Goal: Entertainment & Leisure: Consume media (video, audio)

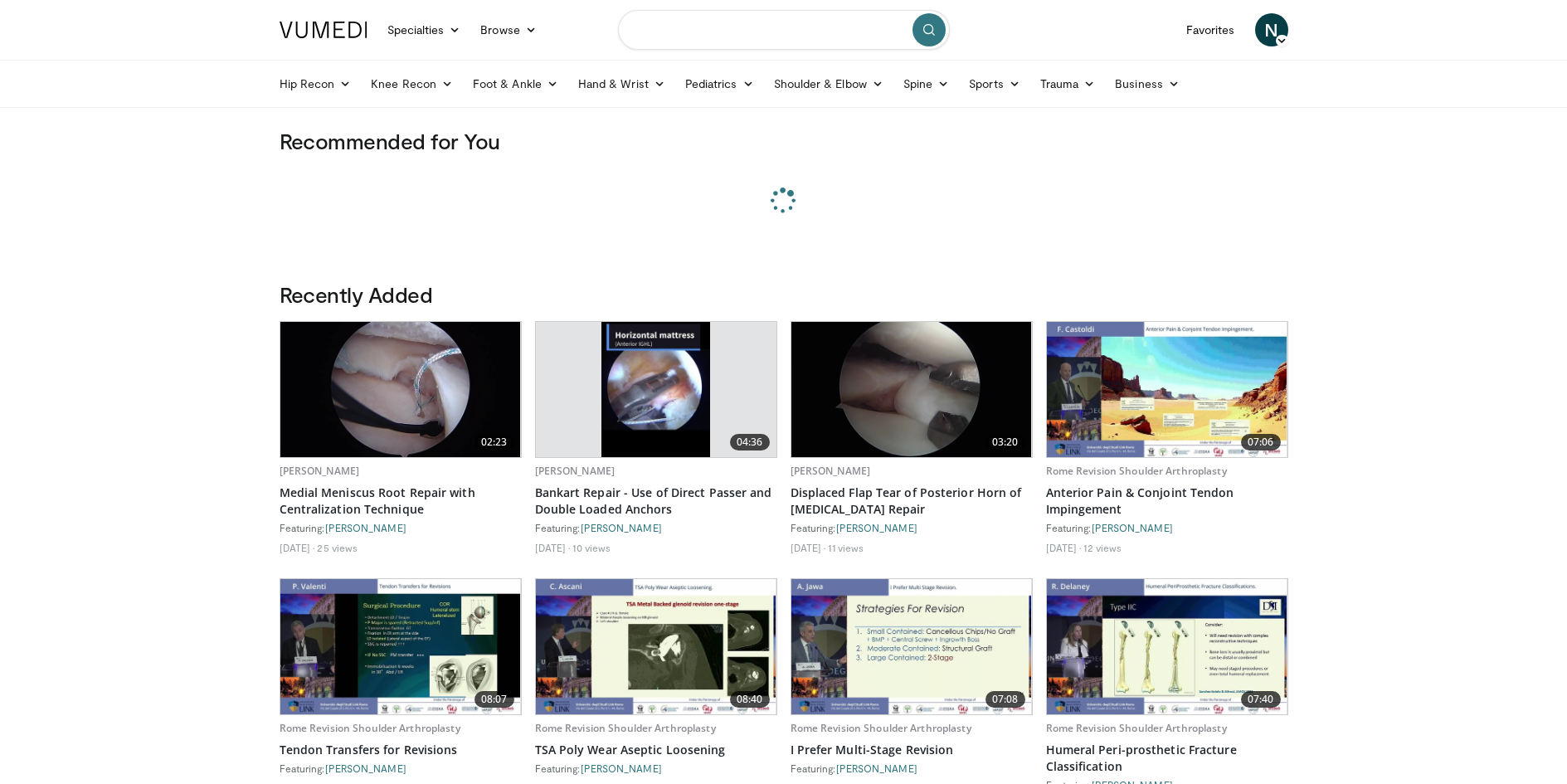
click at [692, 33] on input "Search topics, interventions" at bounding box center [784, 30] width 332 height 40
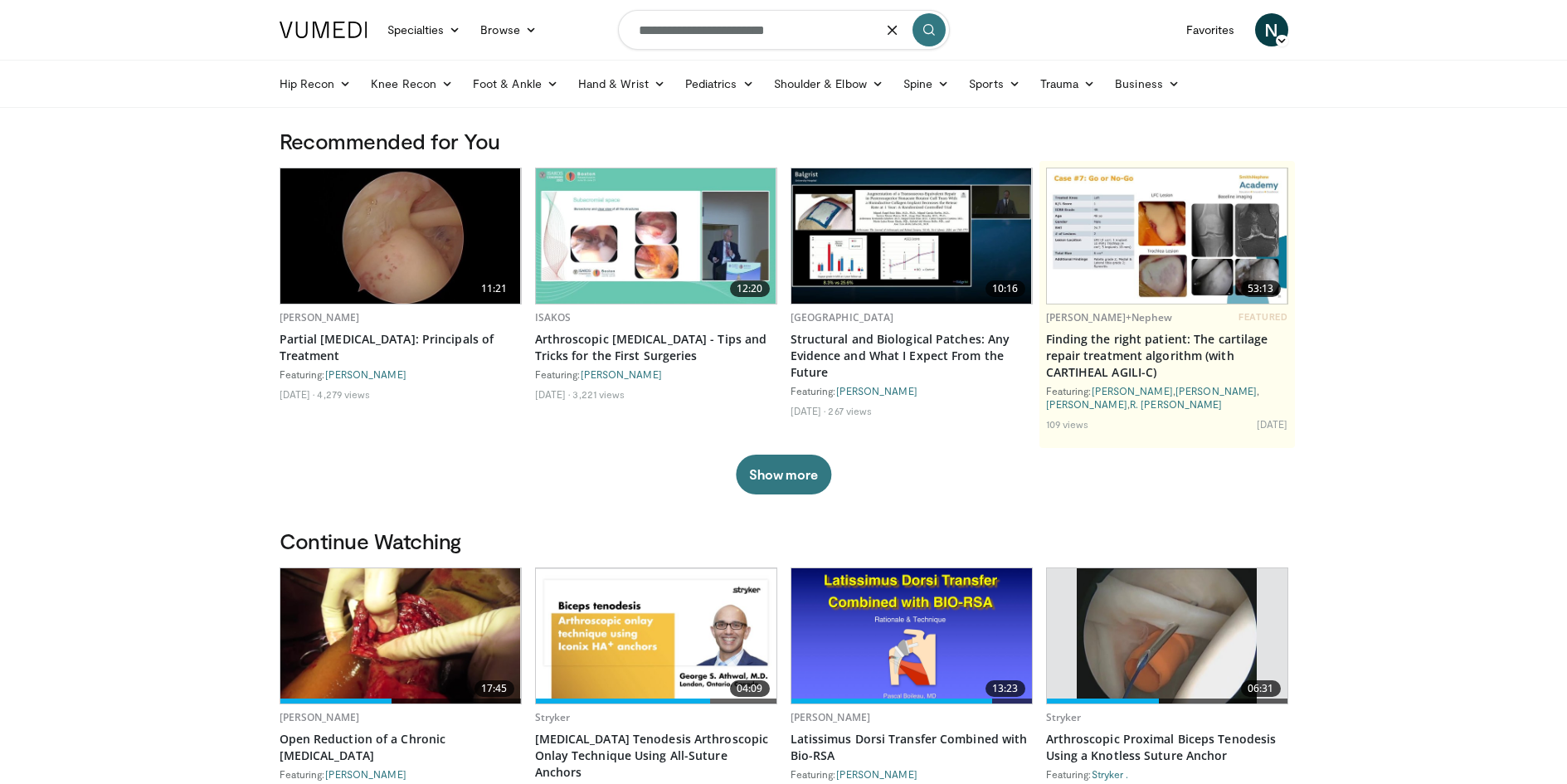
type input "**********"
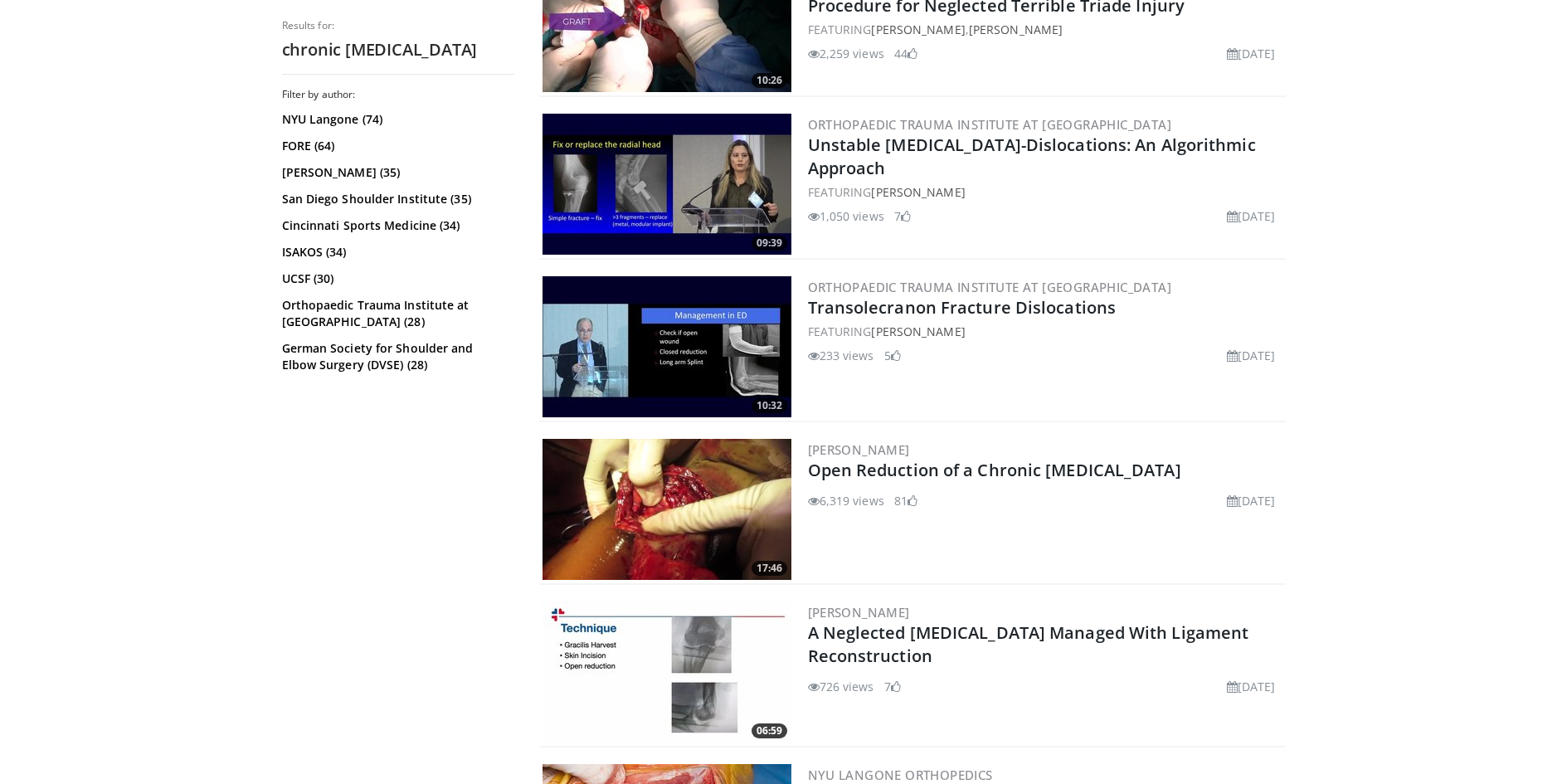
scroll to position [830, 0]
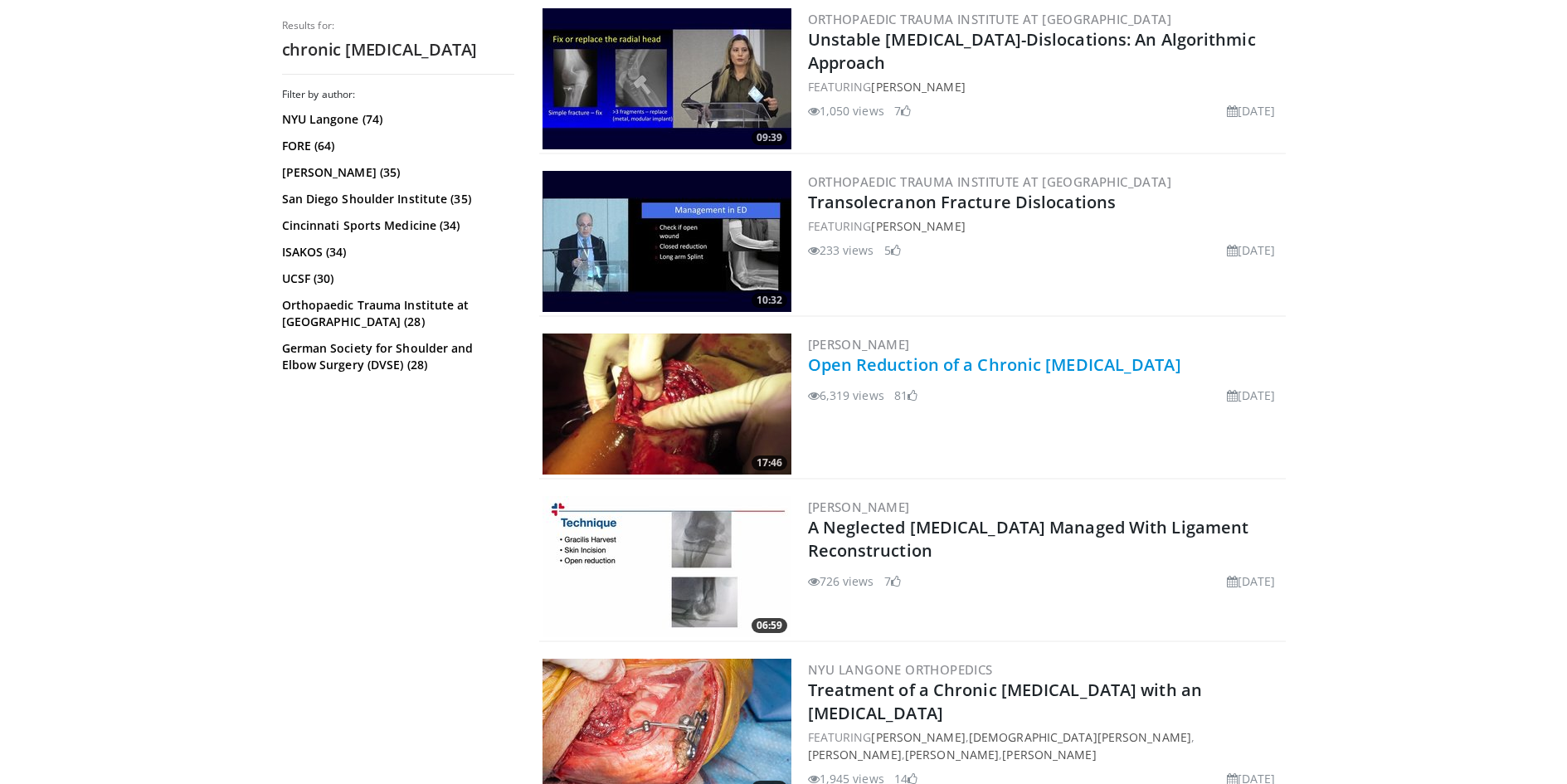
click at [839, 359] on link "Open Reduction of a Chronic [MEDICAL_DATA]" at bounding box center [994, 365] width 373 height 22
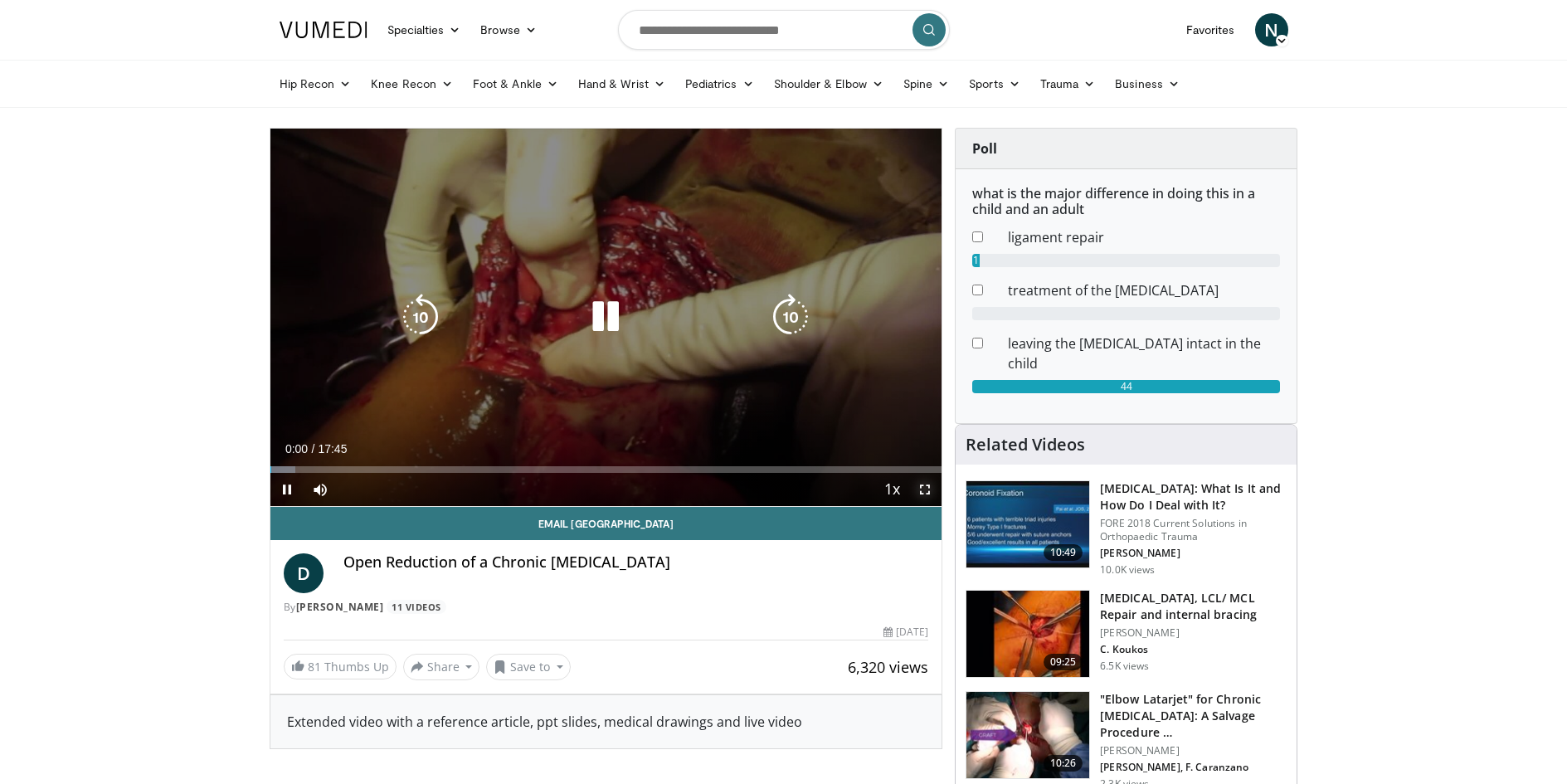
drag, startPoint x: 929, startPoint y: 484, endPoint x: 929, endPoint y: 564, distance: 80.0
click at [929, 485] on span "Video Player" at bounding box center [925, 489] width 33 height 33
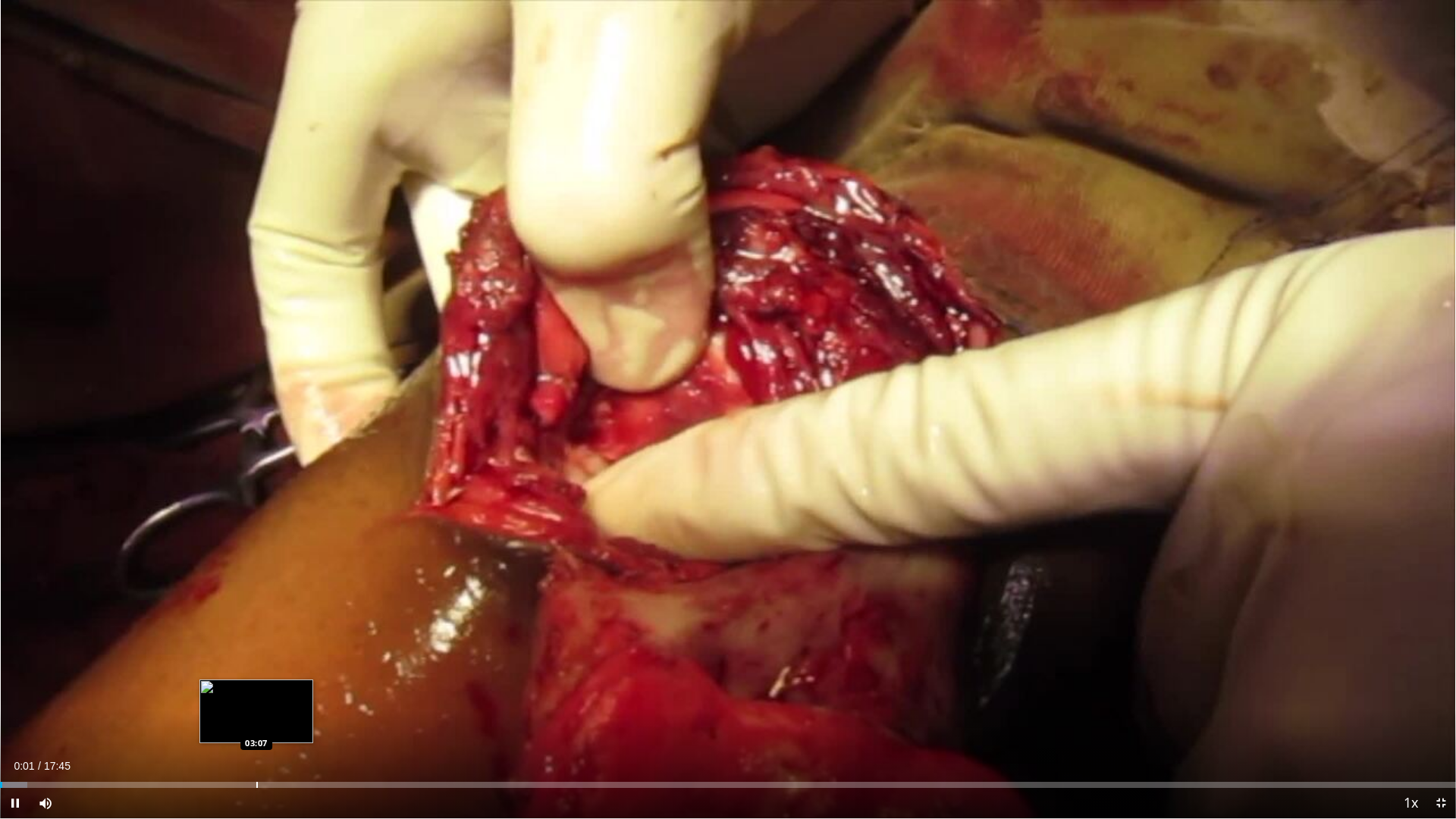
drag, startPoint x: 257, startPoint y: 781, endPoint x: 287, endPoint y: 781, distance: 30.0
click at [257, 716] on div "Loaded : 1.88% 00:01 03:07" at bounding box center [728, 781] width 1456 height 14
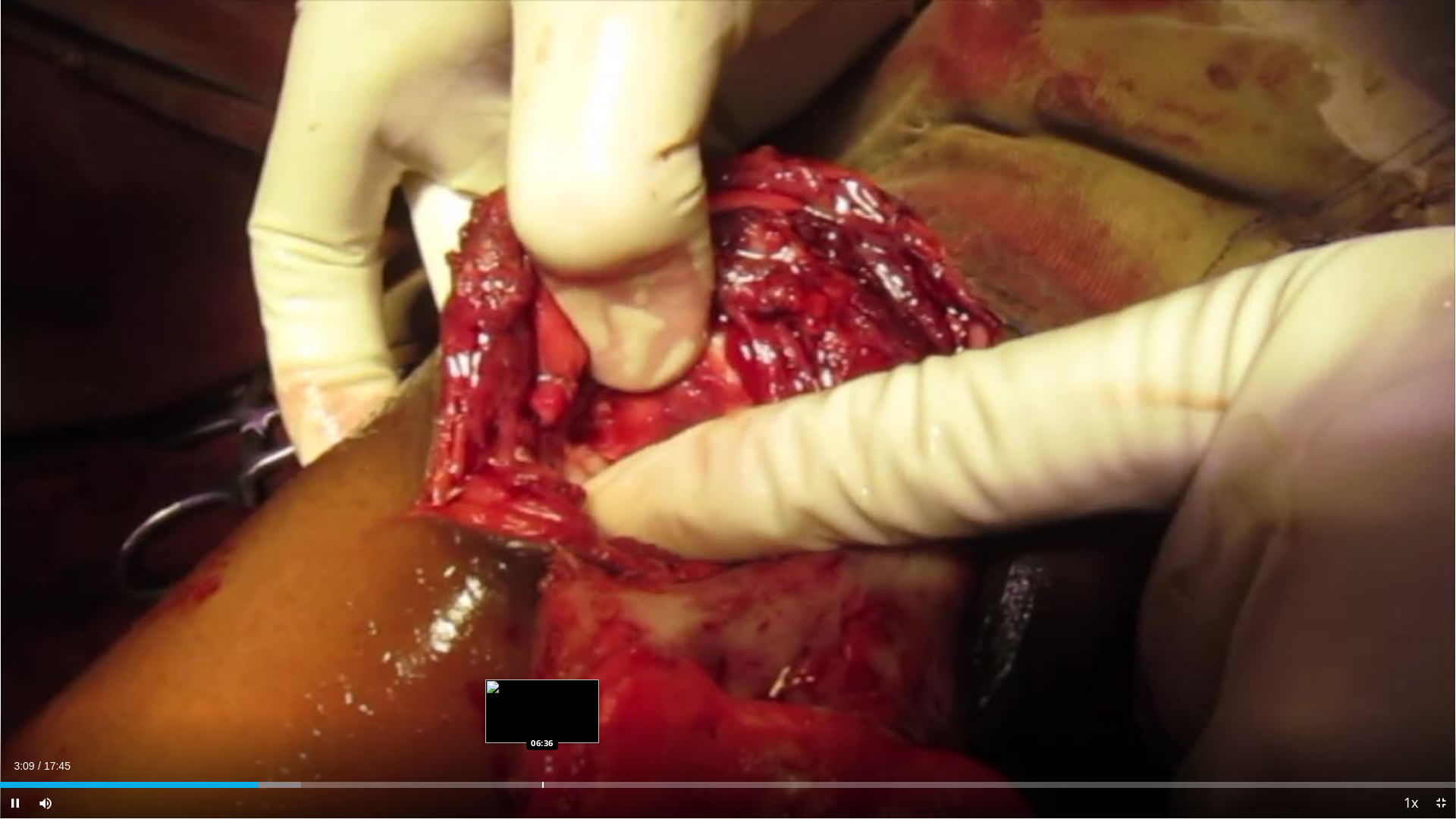
click at [543, 716] on div "Progress Bar" at bounding box center [543, 784] width 2 height 6
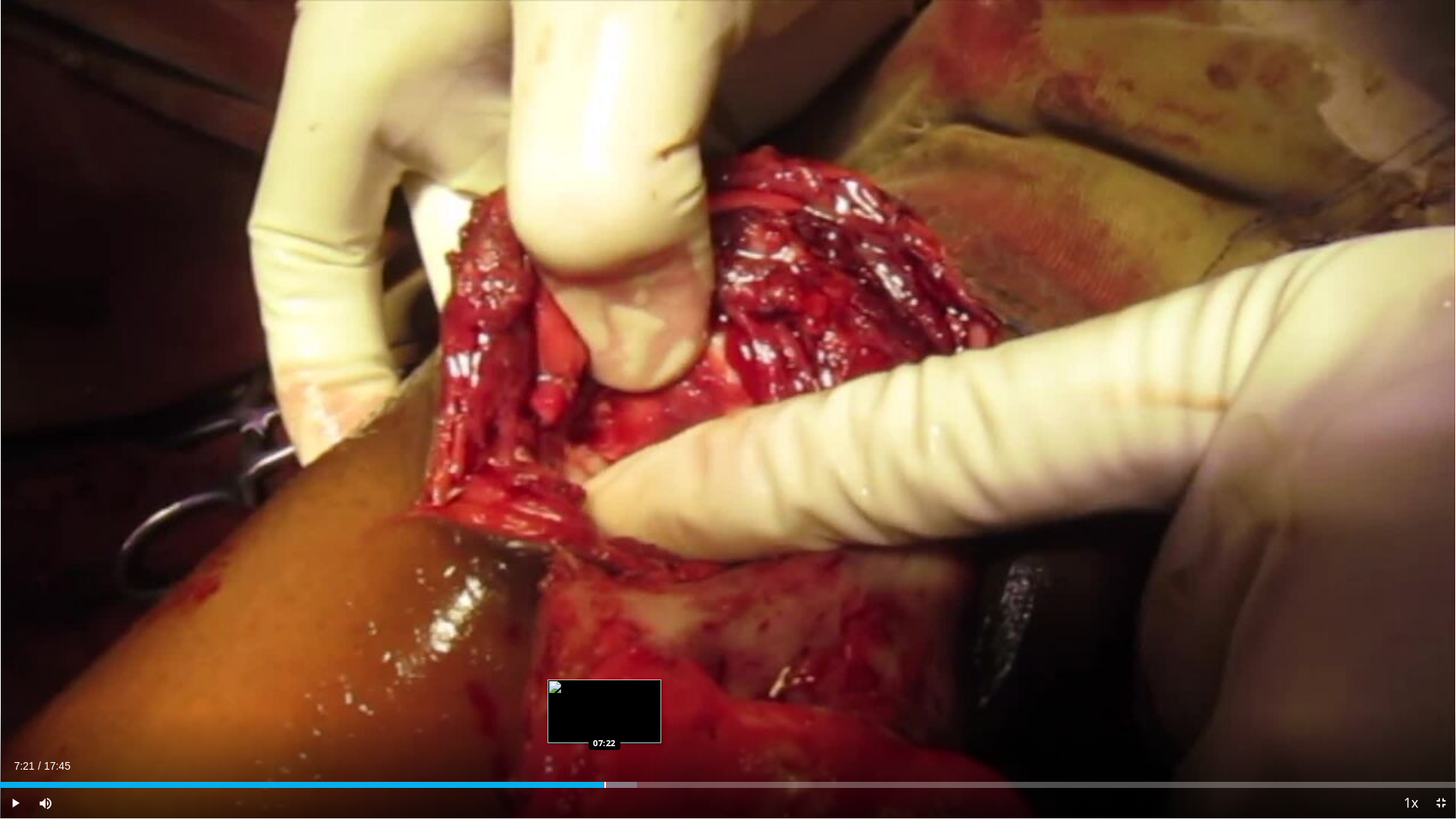
click at [605, 716] on div "Loaded : 43.76% 07:21 07:22" at bounding box center [728, 781] width 1456 height 14
click at [634, 716] on div "Loaded : 47.49% 07:24 07:43" at bounding box center [728, 781] width 1456 height 14
click at [645, 716] on div "Loaded : 49.35% 07:44 07:51" at bounding box center [728, 781] width 1456 height 14
click at [652, 716] on div "Progress Bar" at bounding box center [653, 784] width 2 height 6
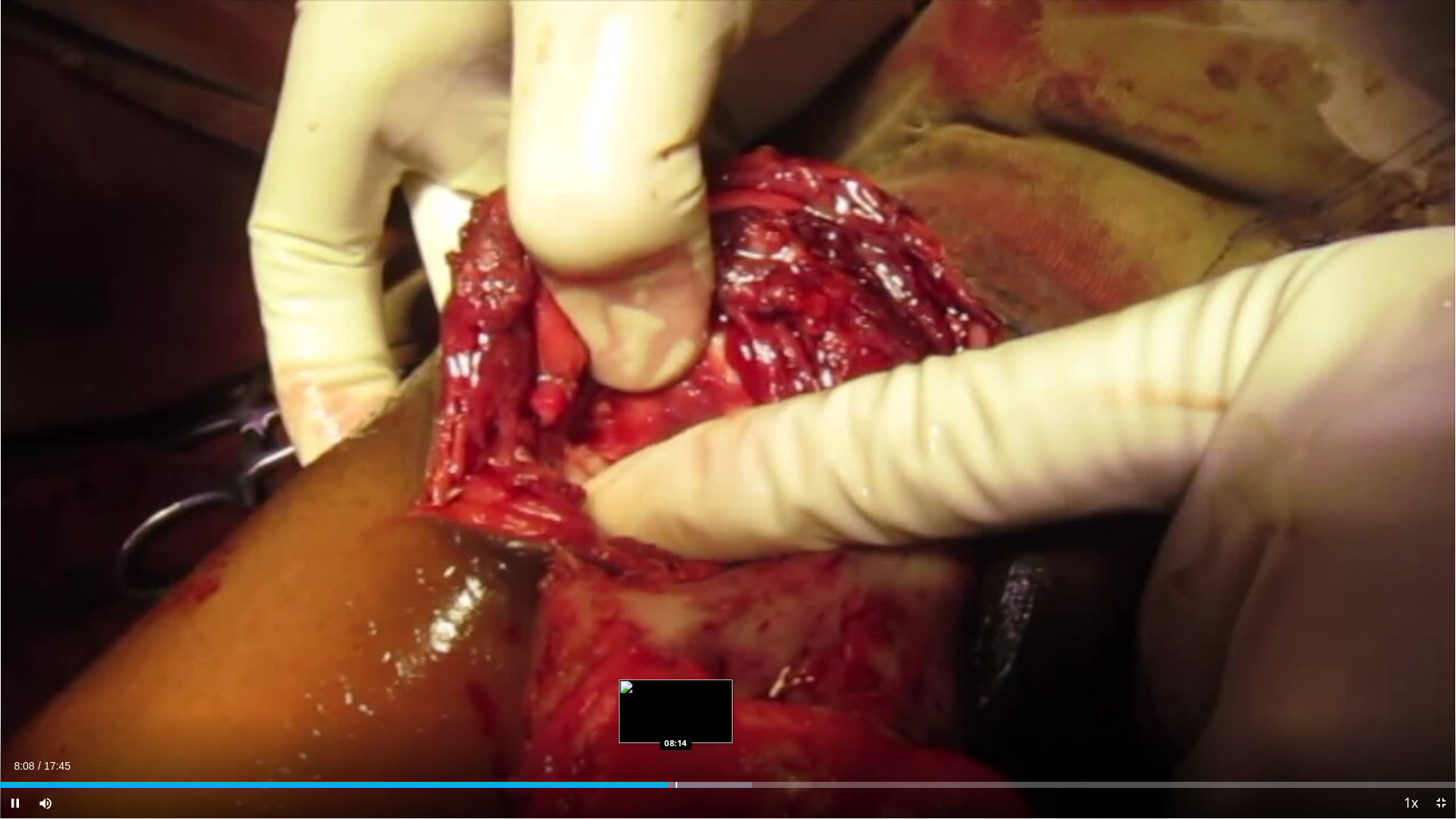
click at [676, 716] on div "Progress Bar" at bounding box center [676, 784] width 2 height 6
click at [686, 716] on div "Progress Bar" at bounding box center [686, 784] width 2 height 6
click at [689, 716] on div "Progress Bar" at bounding box center [690, 784] width 2 height 6
click at [695, 716] on div "Progress Bar" at bounding box center [695, 784] width 2 height 6
click at [700, 716] on div "Progress Bar" at bounding box center [701, 784] width 2 height 6
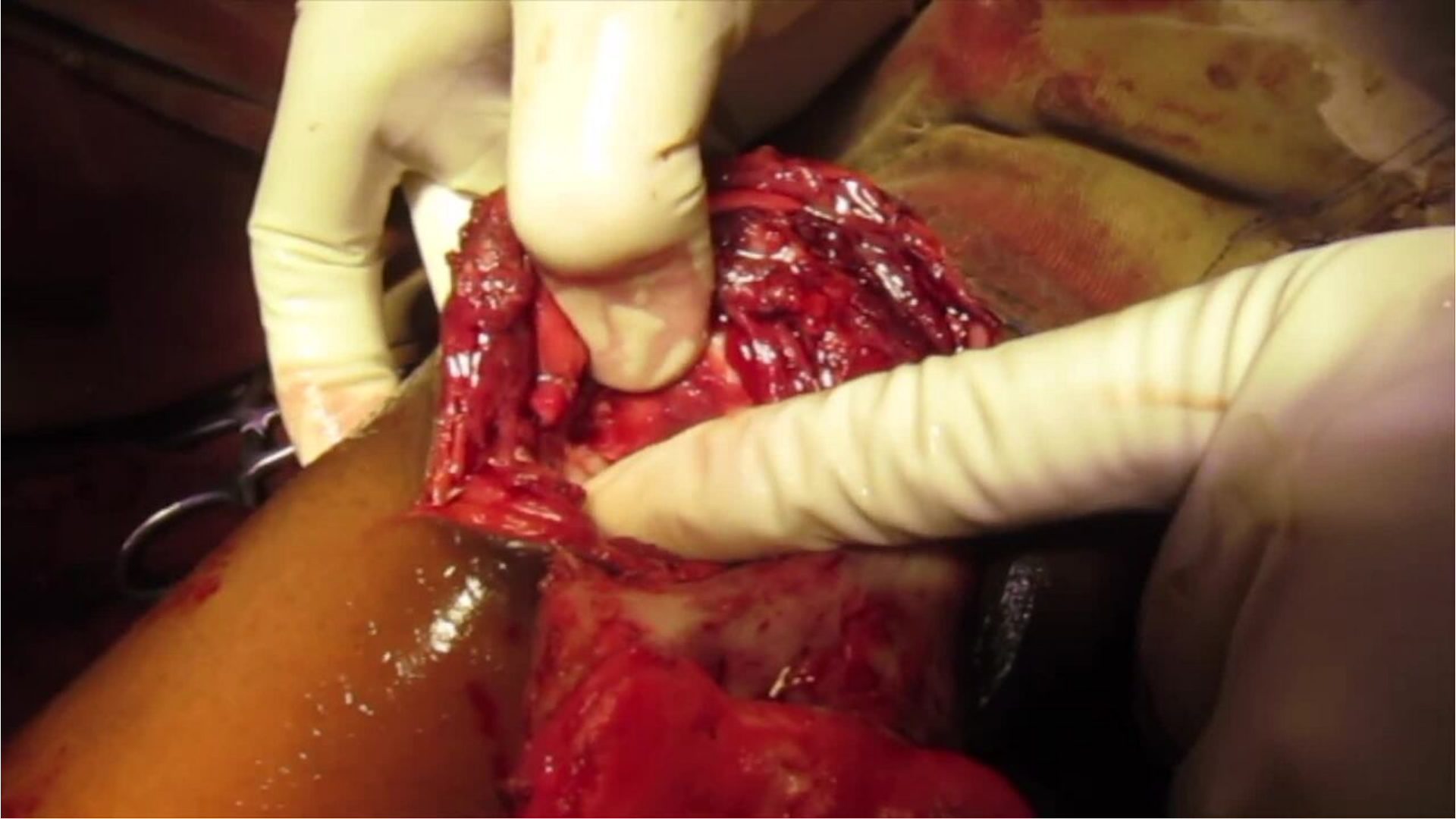
click at [703, 716] on div "10 seconds Tap to unmute" at bounding box center [728, 409] width 1456 height 818
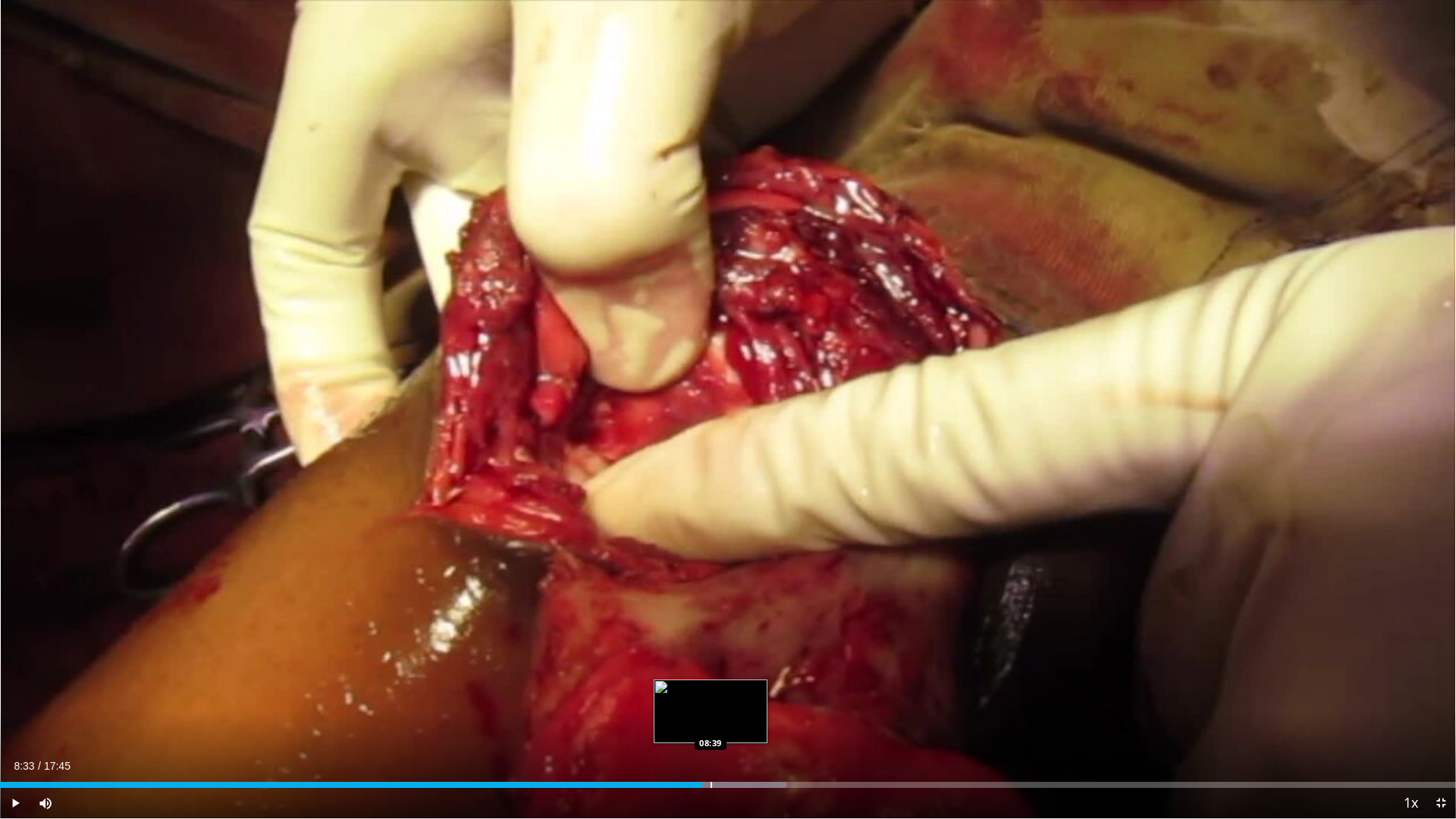
click at [711, 716] on div "Progress Bar" at bounding box center [711, 784] width 2 height 6
click at [717, 716] on div "Progress Bar" at bounding box center [718, 784] width 2 height 6
click at [725, 716] on div "Loaded : 54.50% 08:44 08:50" at bounding box center [728, 784] width 1456 height 6
click at [730, 716] on div "Progress Bar" at bounding box center [729, 784] width 2 height 6
click at [721, 716] on div "Progress Bar" at bounding box center [722, 784] width 2 height 6
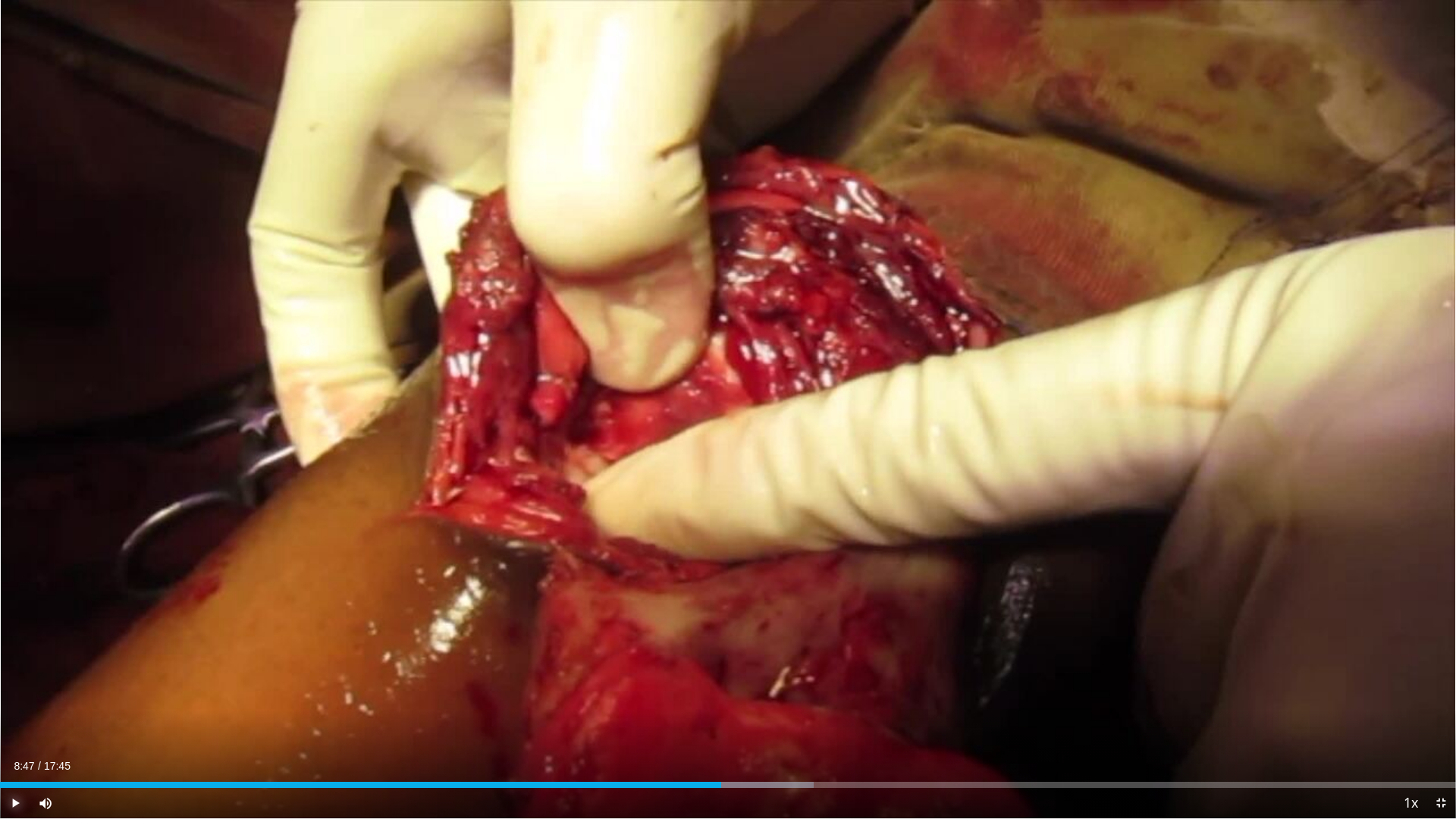
click at [15, 716] on span "Video Player" at bounding box center [15, 803] width 31 height 31
click at [862, 716] on div "Progress Bar" at bounding box center [862, 784] width 2 height 6
click at [873, 716] on div "Progress Bar" at bounding box center [873, 784] width 2 height 6
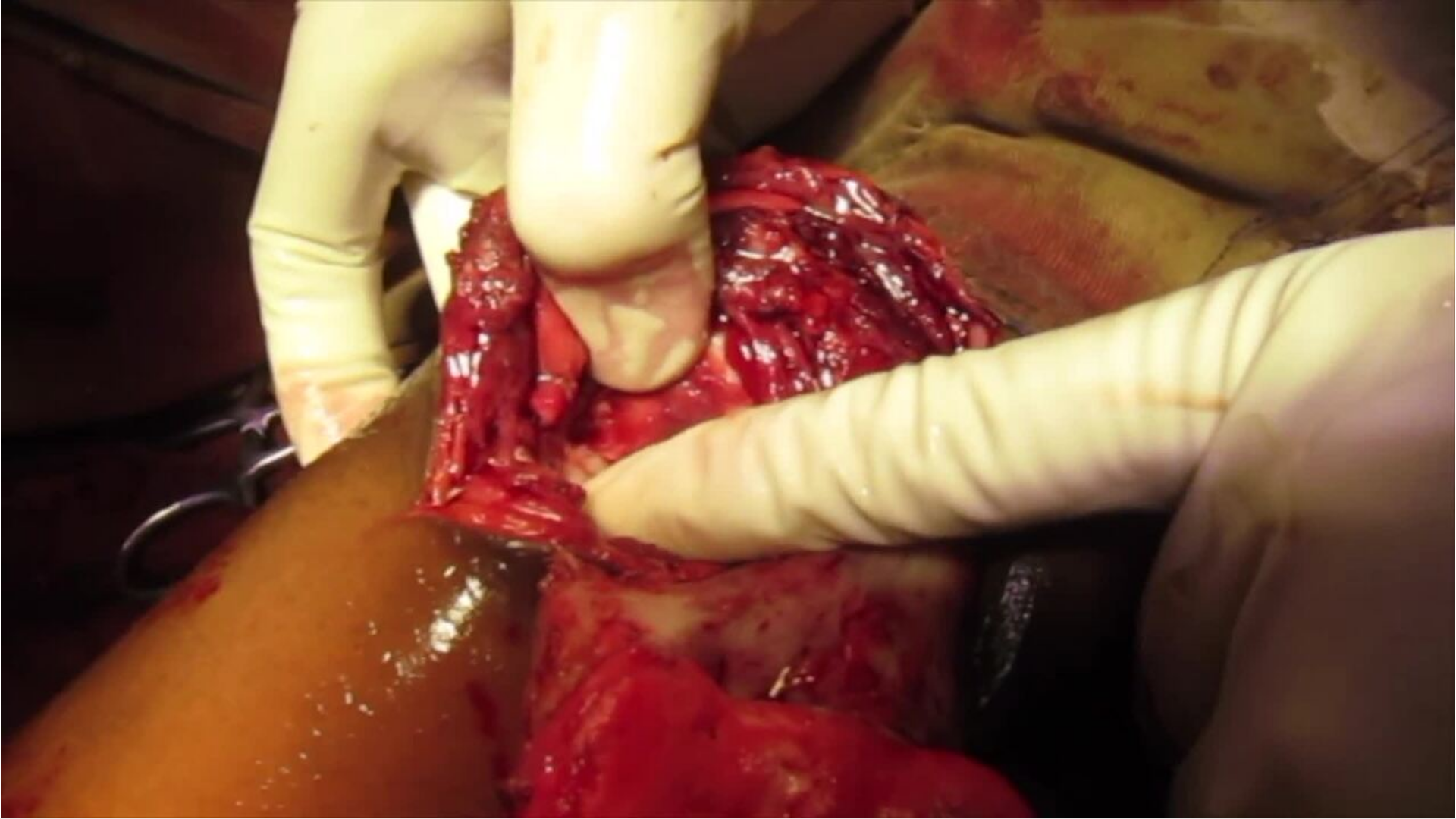
click at [880, 716] on div "10 seconds Tap to unmute" at bounding box center [728, 409] width 1456 height 818
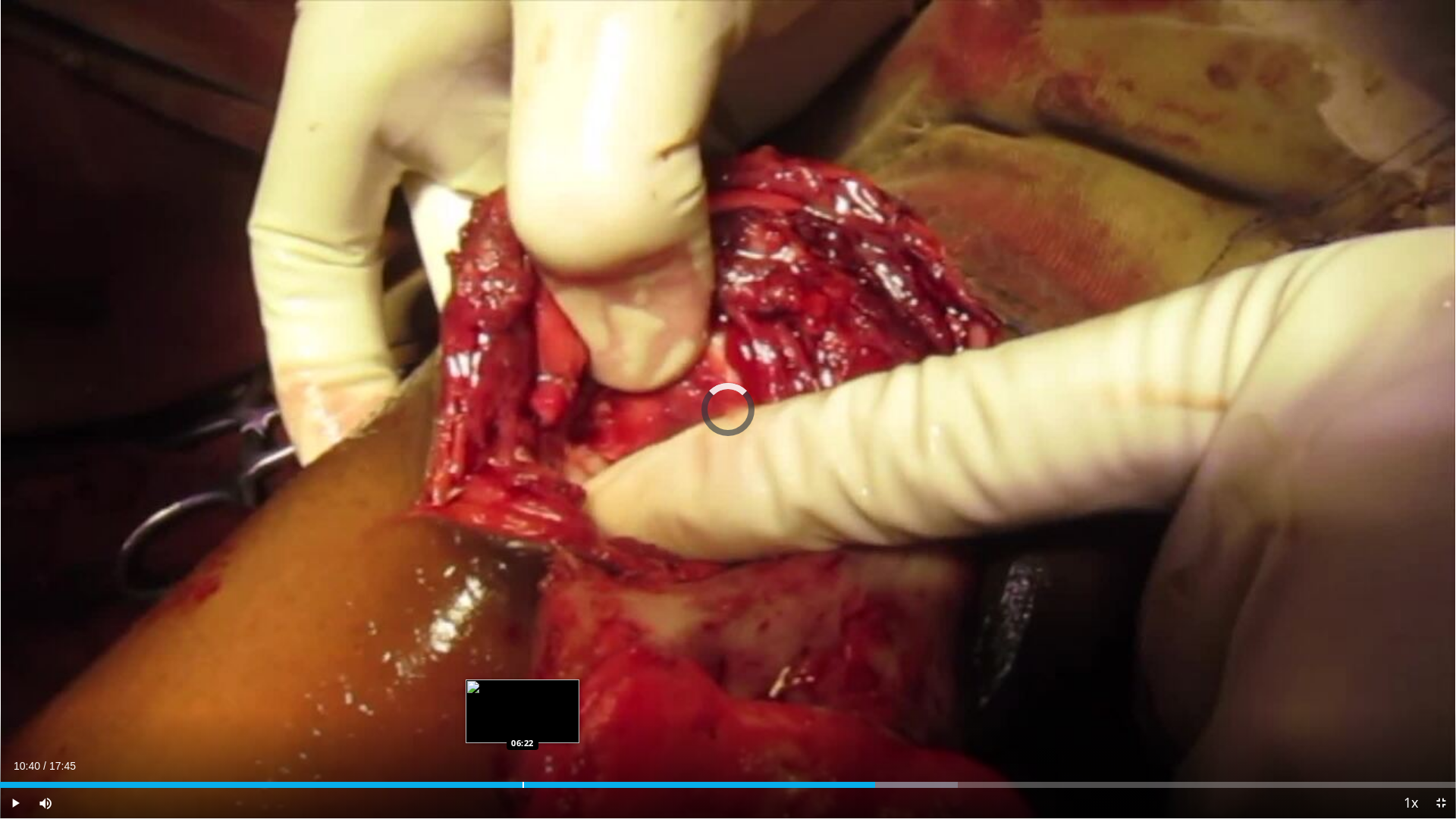
click at [522, 716] on div "Progress Bar" at bounding box center [523, 784] width 2 height 6
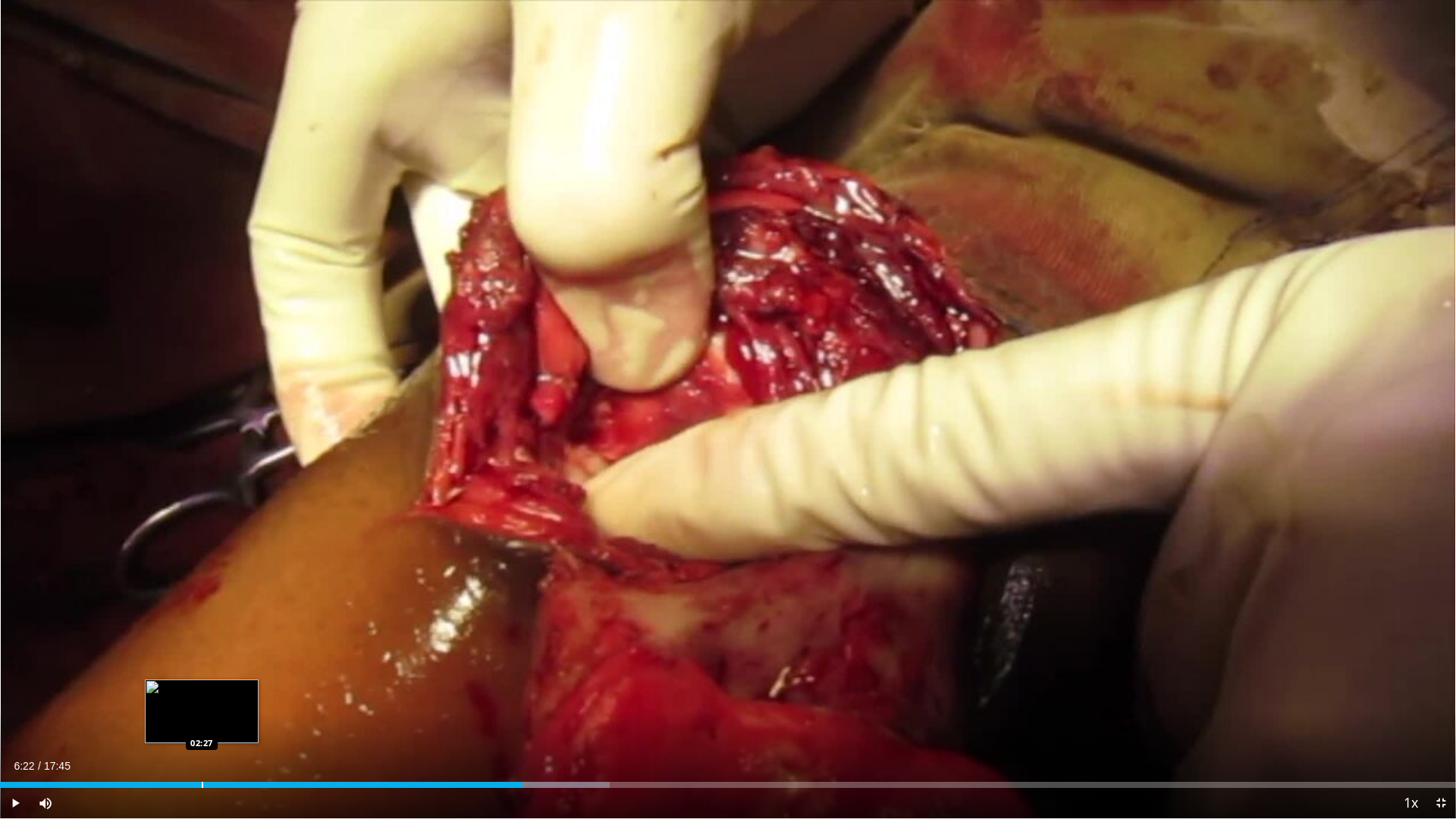
click at [202, 716] on div "Loaded : 41.90% 06:22 02:27" at bounding box center [728, 781] width 1456 height 14
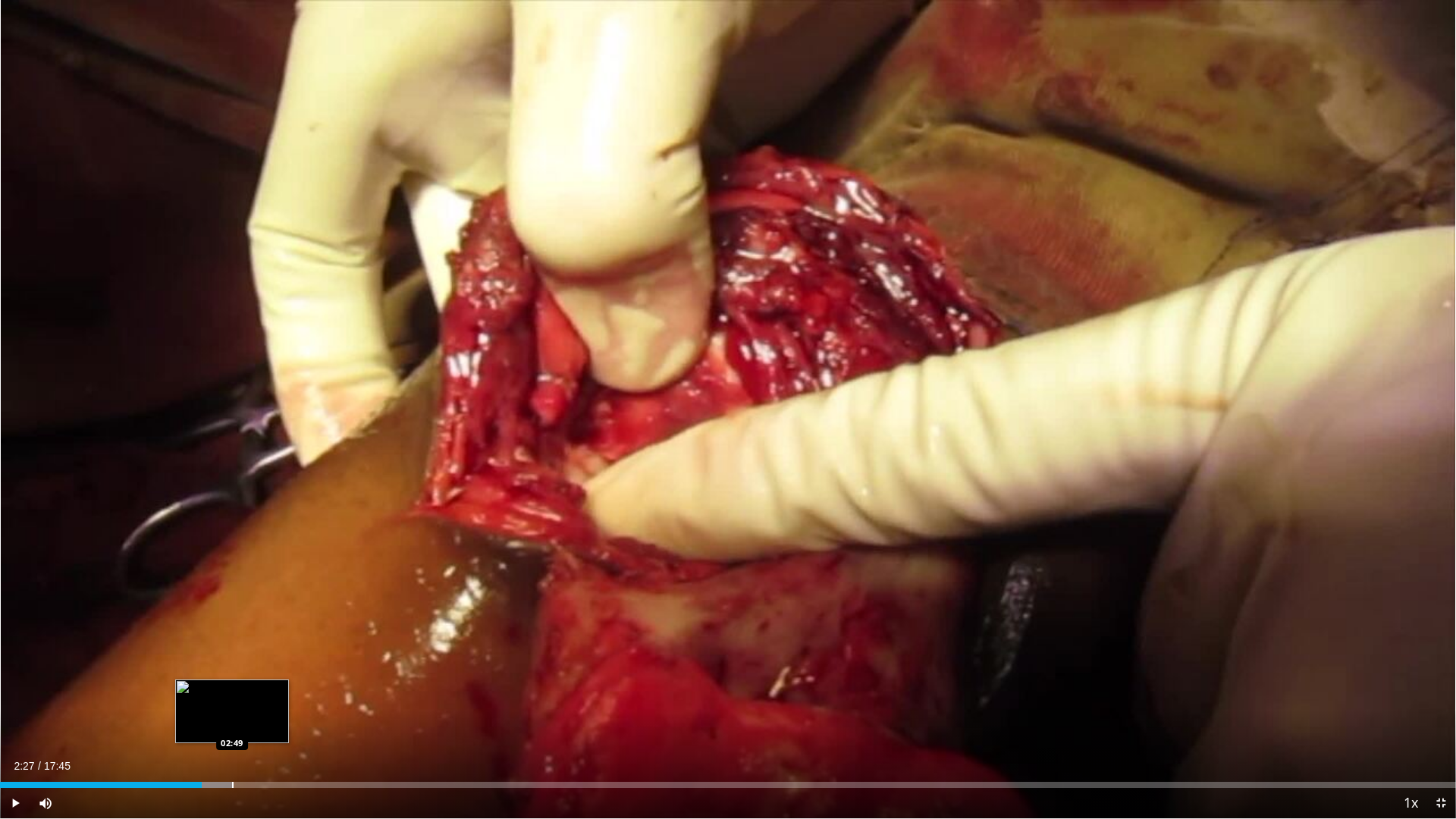
click at [232, 716] on div "Loaded : 15.98% 02:27 02:49" at bounding box center [728, 781] width 1456 height 14
click at [264, 716] on div "Progress Bar" at bounding box center [264, 784] width 2 height 6
click at [286, 716] on div "Progress Bar" at bounding box center [287, 784] width 2 height 6
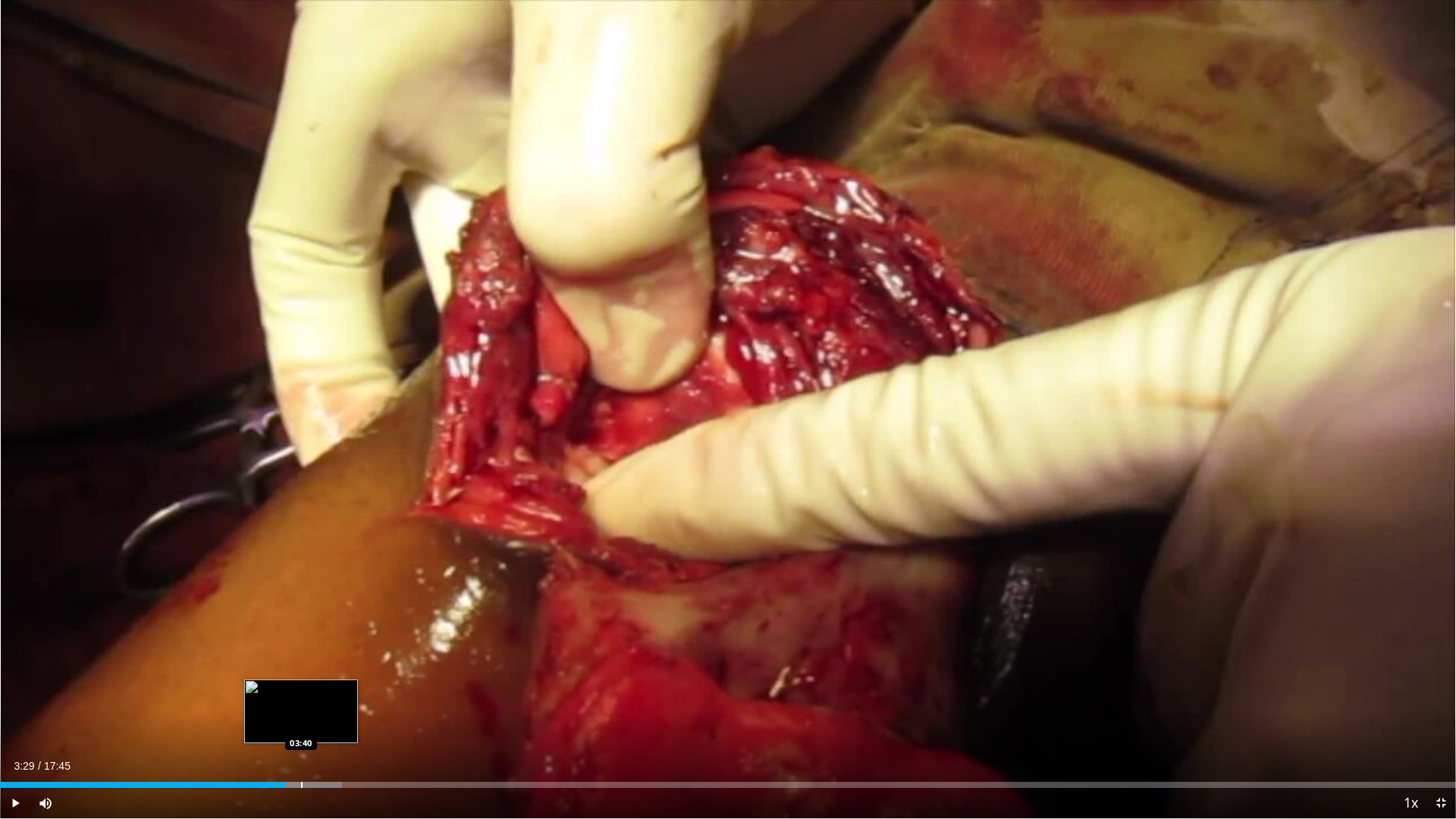
click at [301, 716] on div "Progress Bar" at bounding box center [302, 784] width 2 height 6
click at [315, 716] on div "Progress Bar" at bounding box center [316, 784] width 2 height 6
click at [333, 716] on div "Loaded : 26.31% 03:50 04:04" at bounding box center [728, 781] width 1456 height 14
click at [354, 716] on div "Progress Bar" at bounding box center [355, 784] width 2 height 6
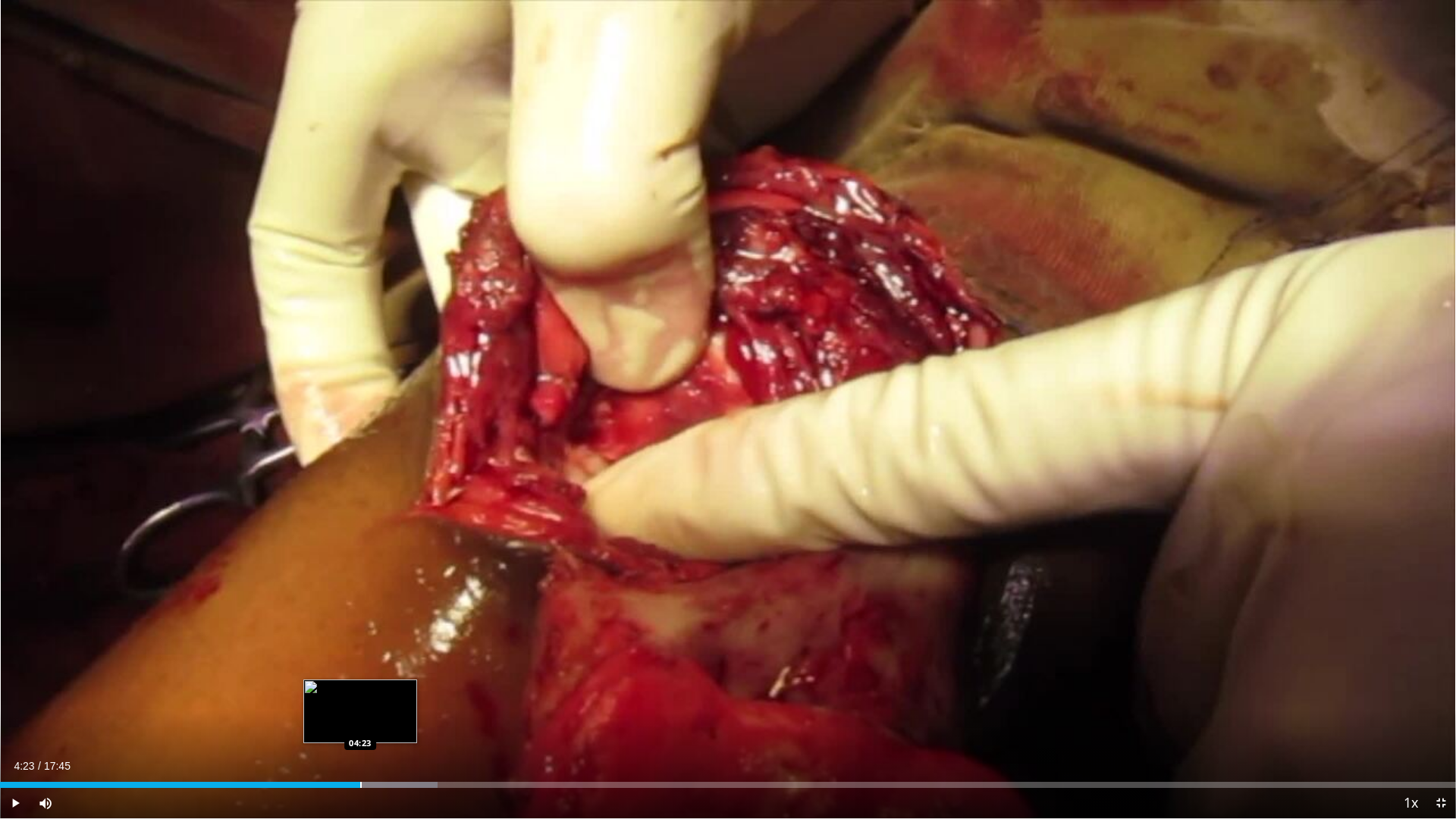
click at [361, 716] on div "Progress Bar" at bounding box center [361, 784] width 2 height 6
click at [20, 716] on span "Video Player" at bounding box center [15, 803] width 31 height 31
click at [416, 716] on div "Progress Bar" at bounding box center [417, 784] width 2 height 6
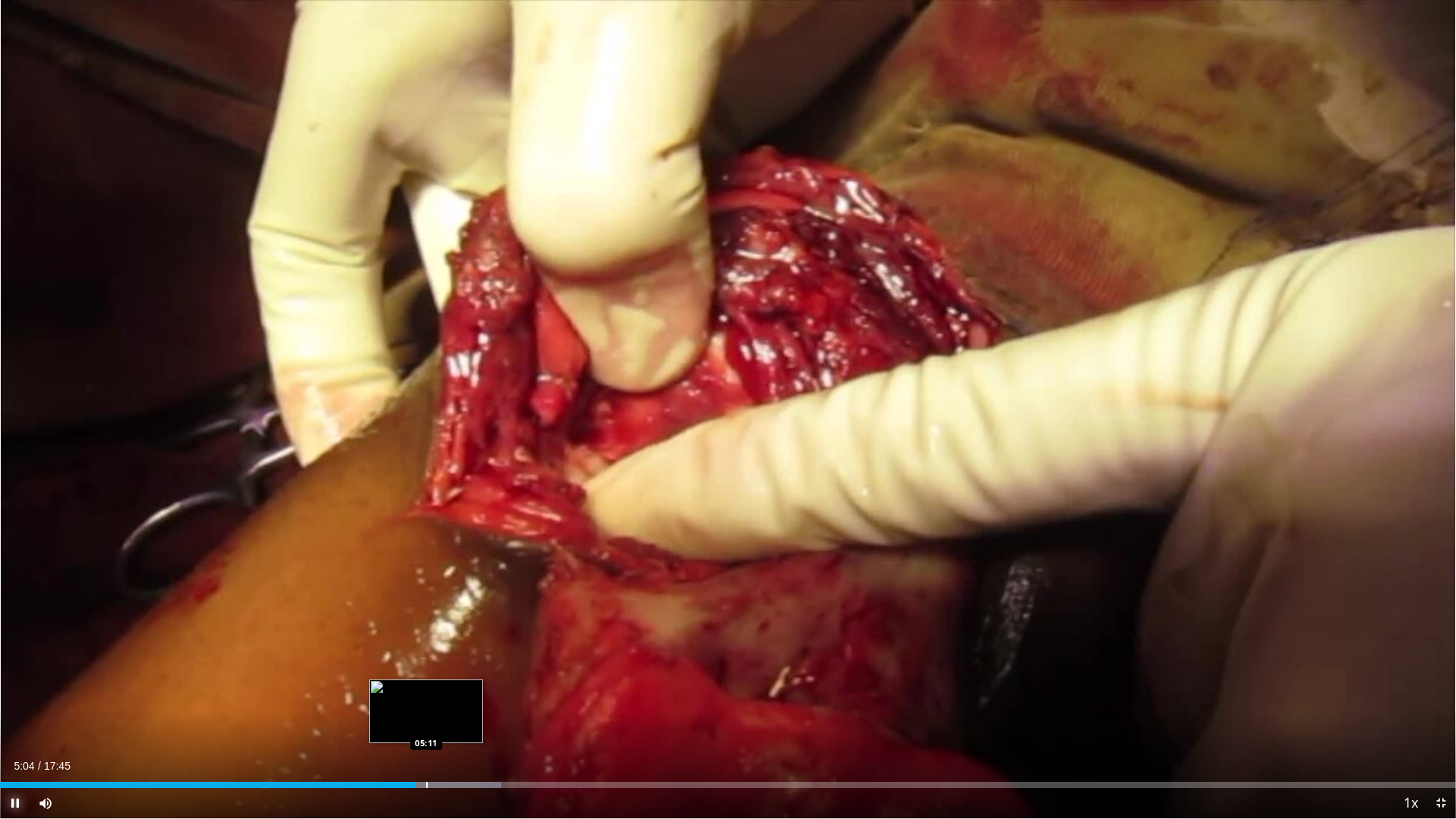
click at [427, 716] on div "Progress Bar" at bounding box center [427, 784] width 2 height 6
click at [438, 716] on div "Progress Bar" at bounding box center [439, 784] width 2 height 6
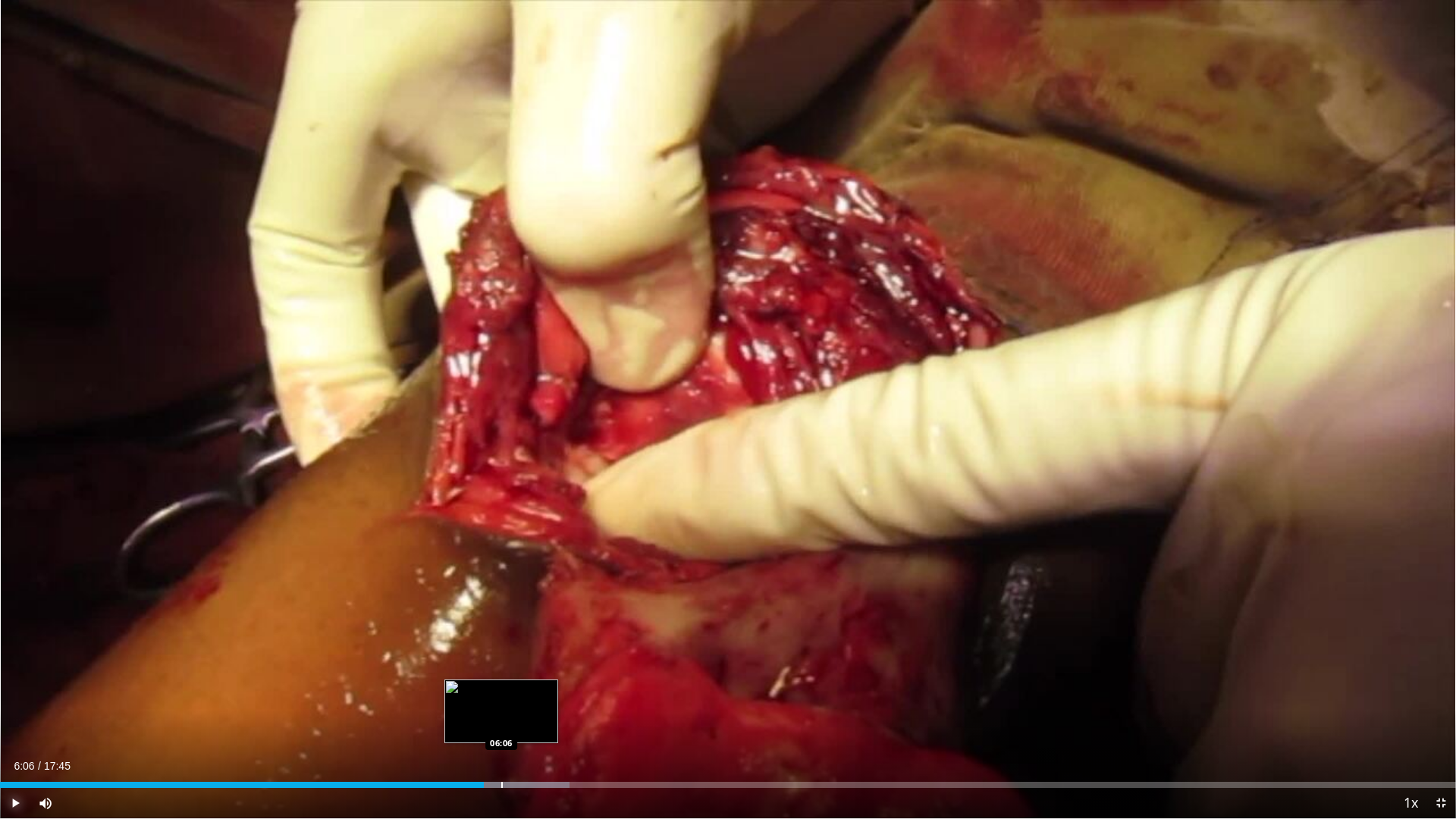
click at [501, 716] on div "Loaded : 39.11% 06:06 06:06" at bounding box center [728, 781] width 1456 height 14
click at [522, 716] on div "Loaded : 40.41% 06:08 06:22" at bounding box center [728, 781] width 1456 height 14
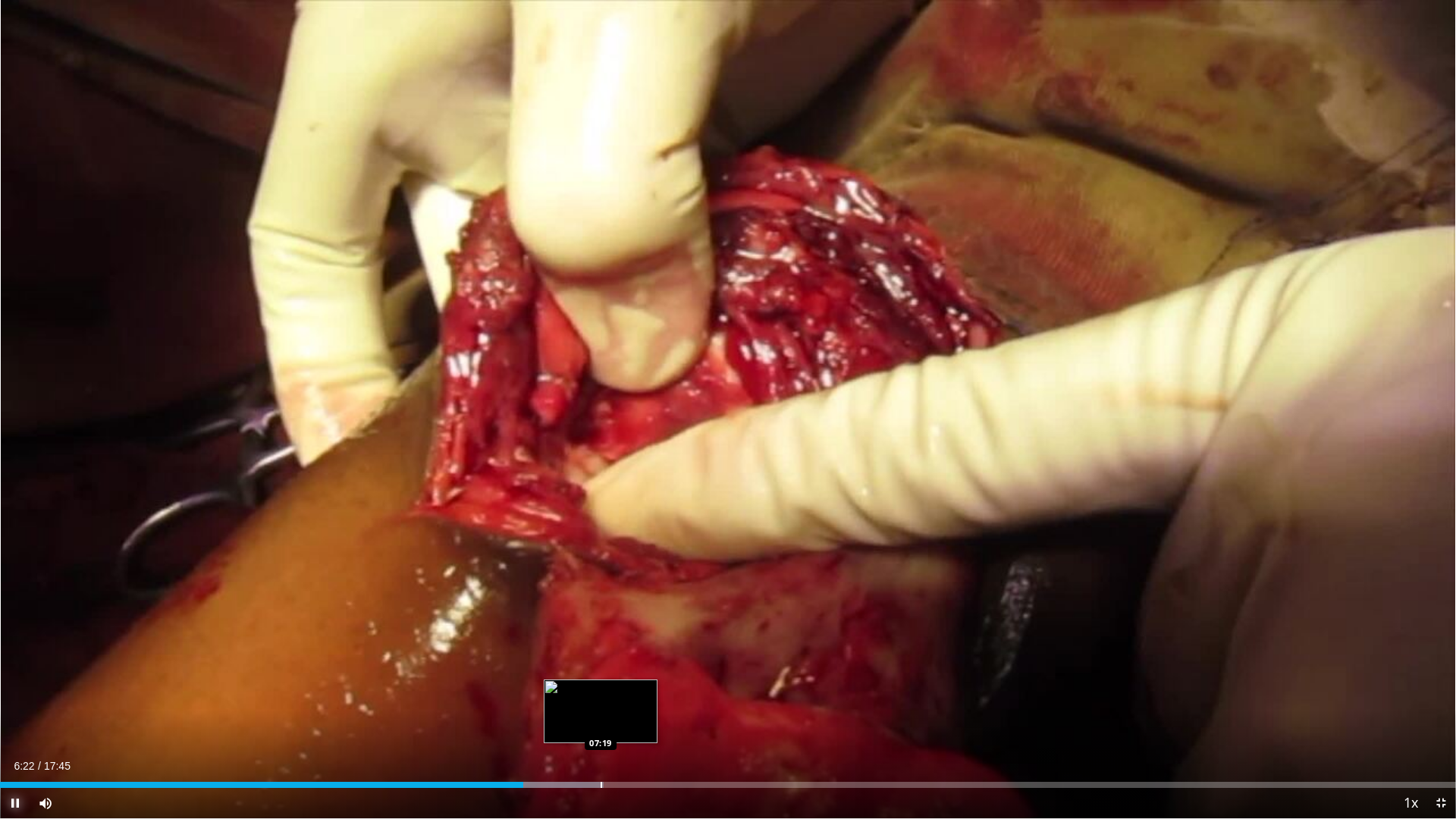
click at [600, 716] on div "Loaded : 41.48% 06:22 07:19" at bounding box center [728, 781] width 1456 height 14
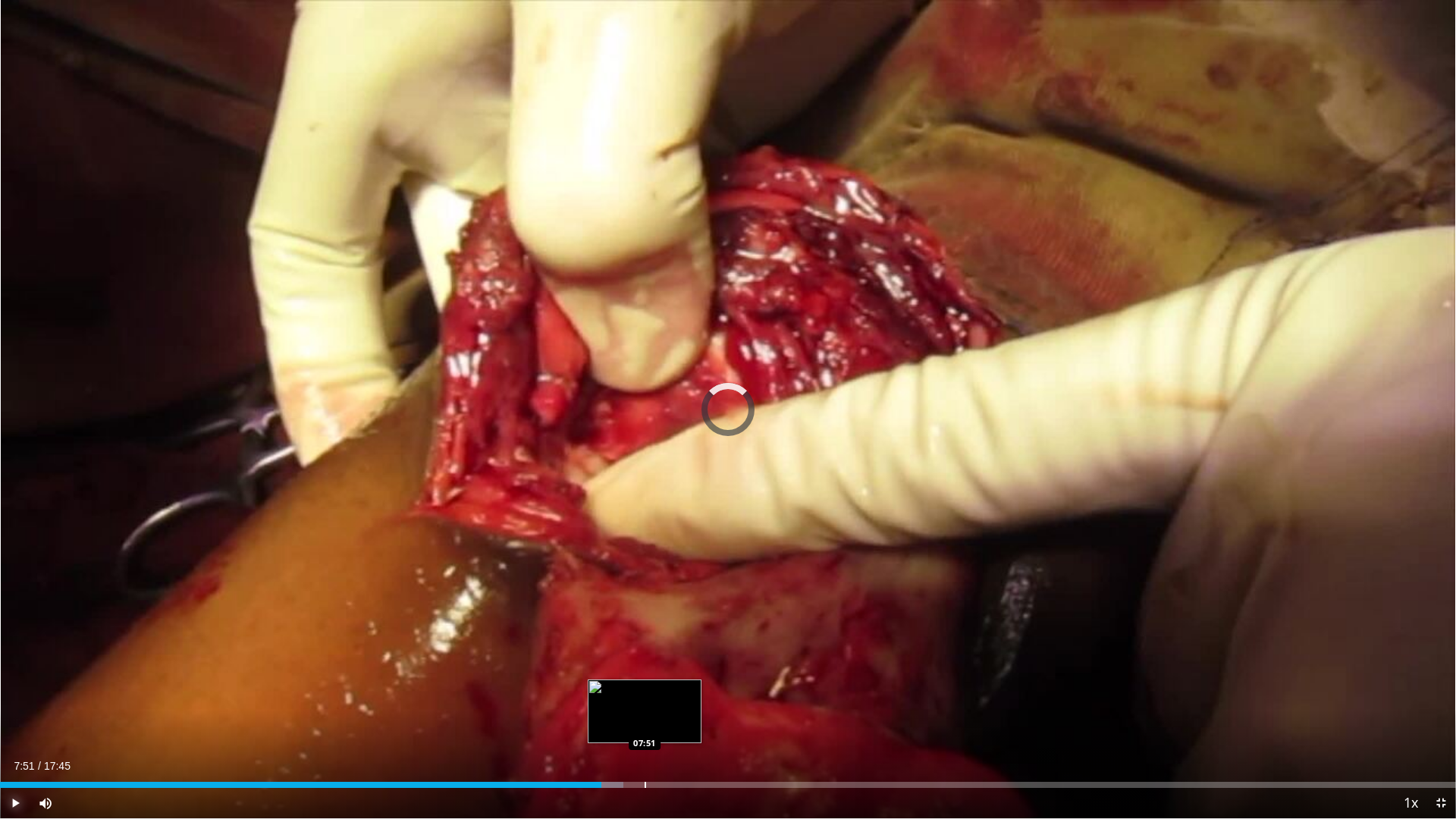
click at [645, 716] on div "Loaded : 42.83% 07:19 07:51" at bounding box center [728, 781] width 1456 height 14
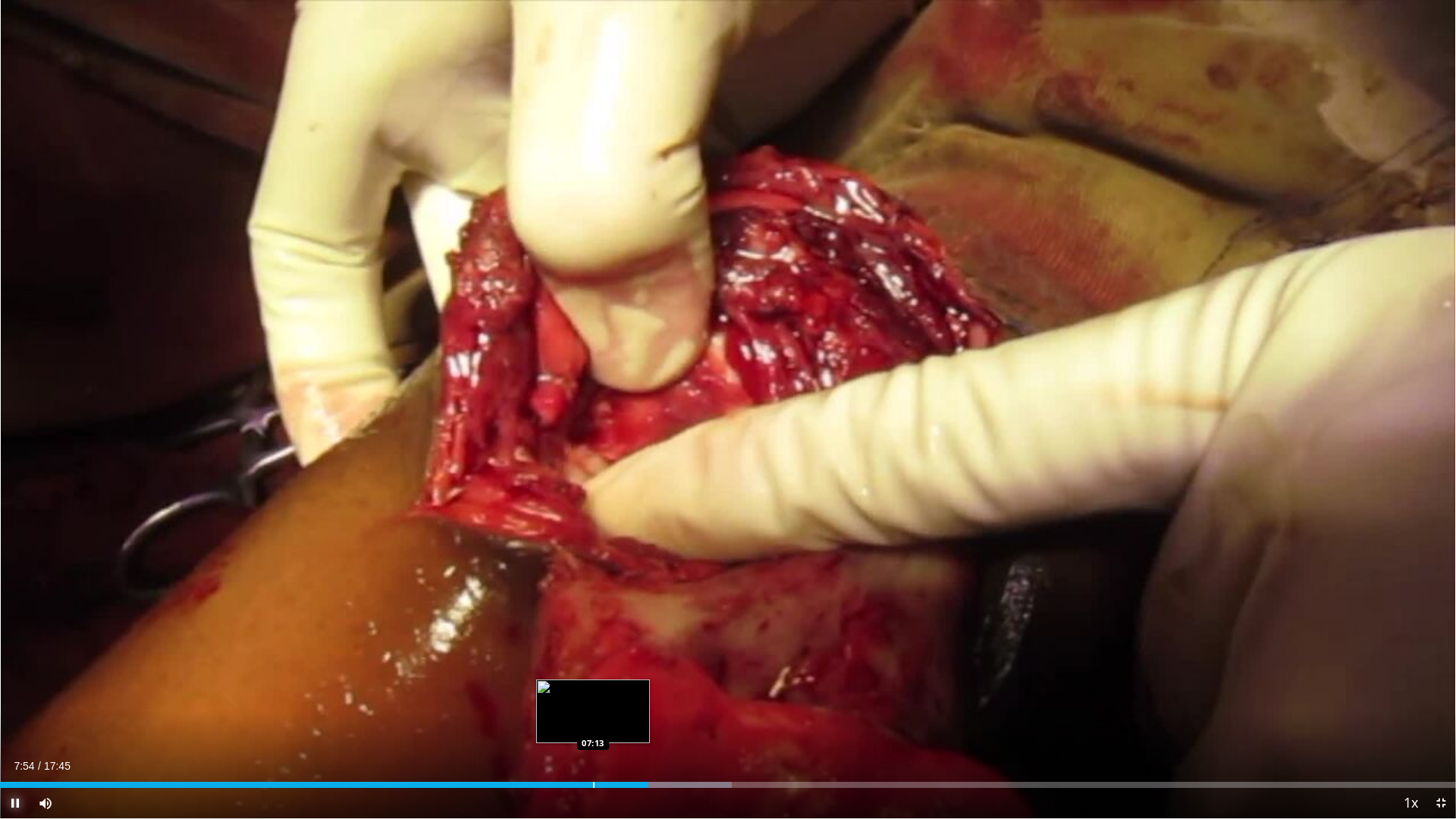
click at [592, 716] on div "Loaded : 50.28% 07:54 07:13" at bounding box center [728, 784] width 1456 height 6
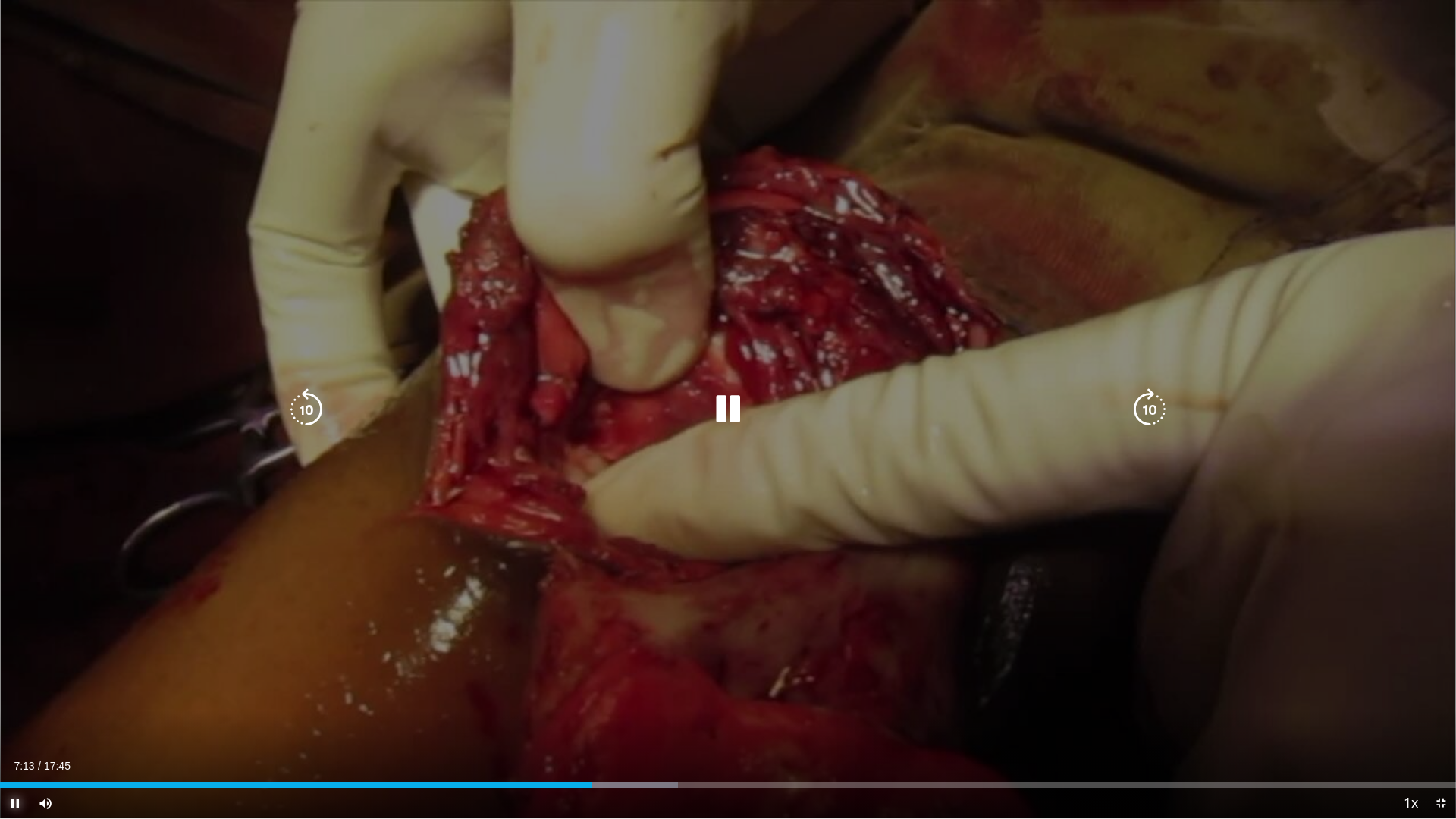
click at [570, 716] on div "Loaded : 46.56% 07:13 07:13" at bounding box center [728, 784] width 1456 height 6
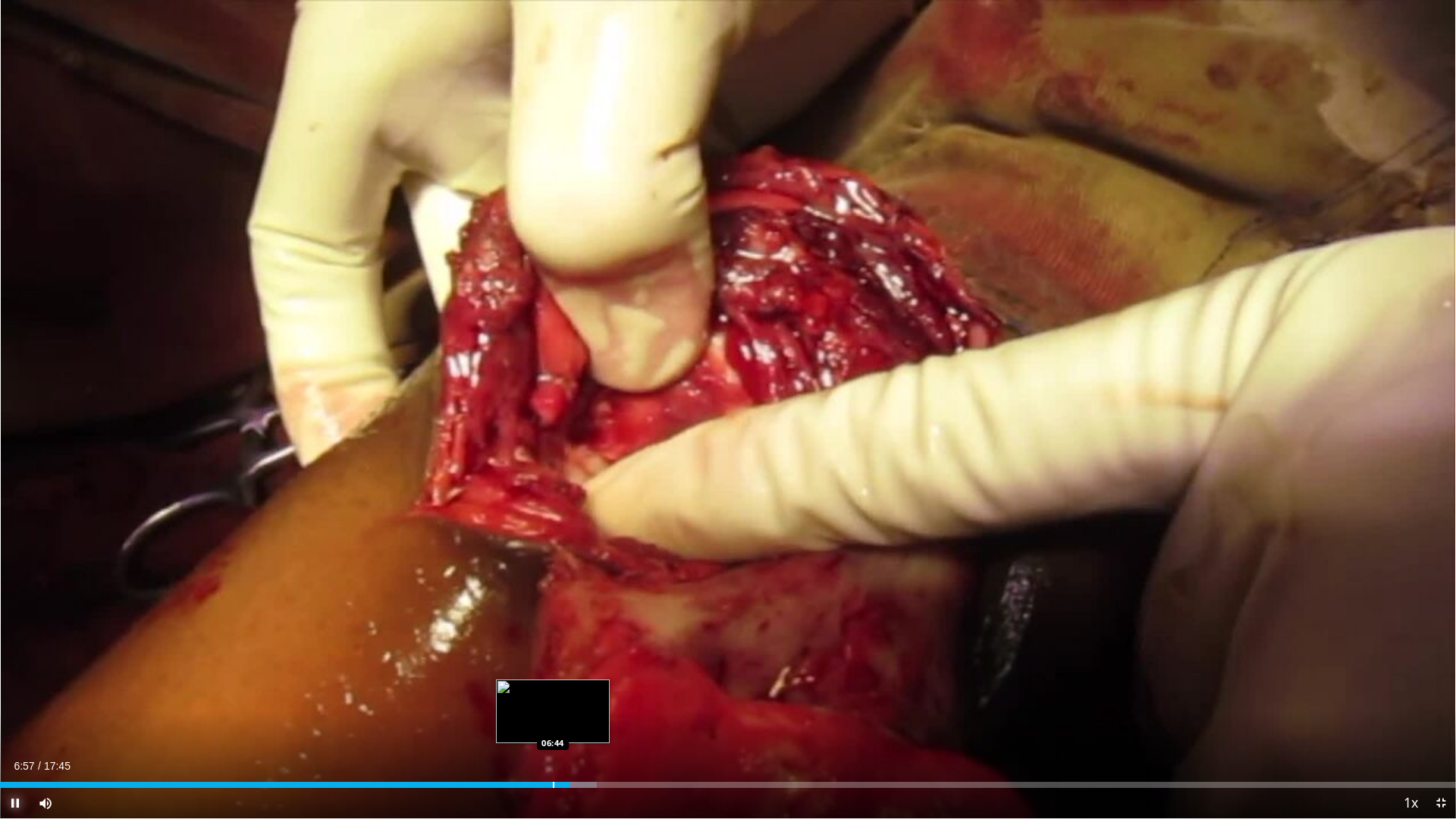
click at [551, 716] on div "Loaded : 40.97% 06:57 06:44" at bounding box center [728, 784] width 1456 height 6
click at [547, 716] on div "Loaded : 43.76% 06:43 06:40" at bounding box center [728, 784] width 1456 height 6
click at [555, 716] on div "Progress Bar" at bounding box center [556, 784] width 2 height 6
click at [547, 716] on div "Loaded : 44.17% 06:48 06:39" at bounding box center [728, 781] width 1456 height 14
click at [536, 716] on div "Progress Bar" at bounding box center [536, 784] width 2 height 6
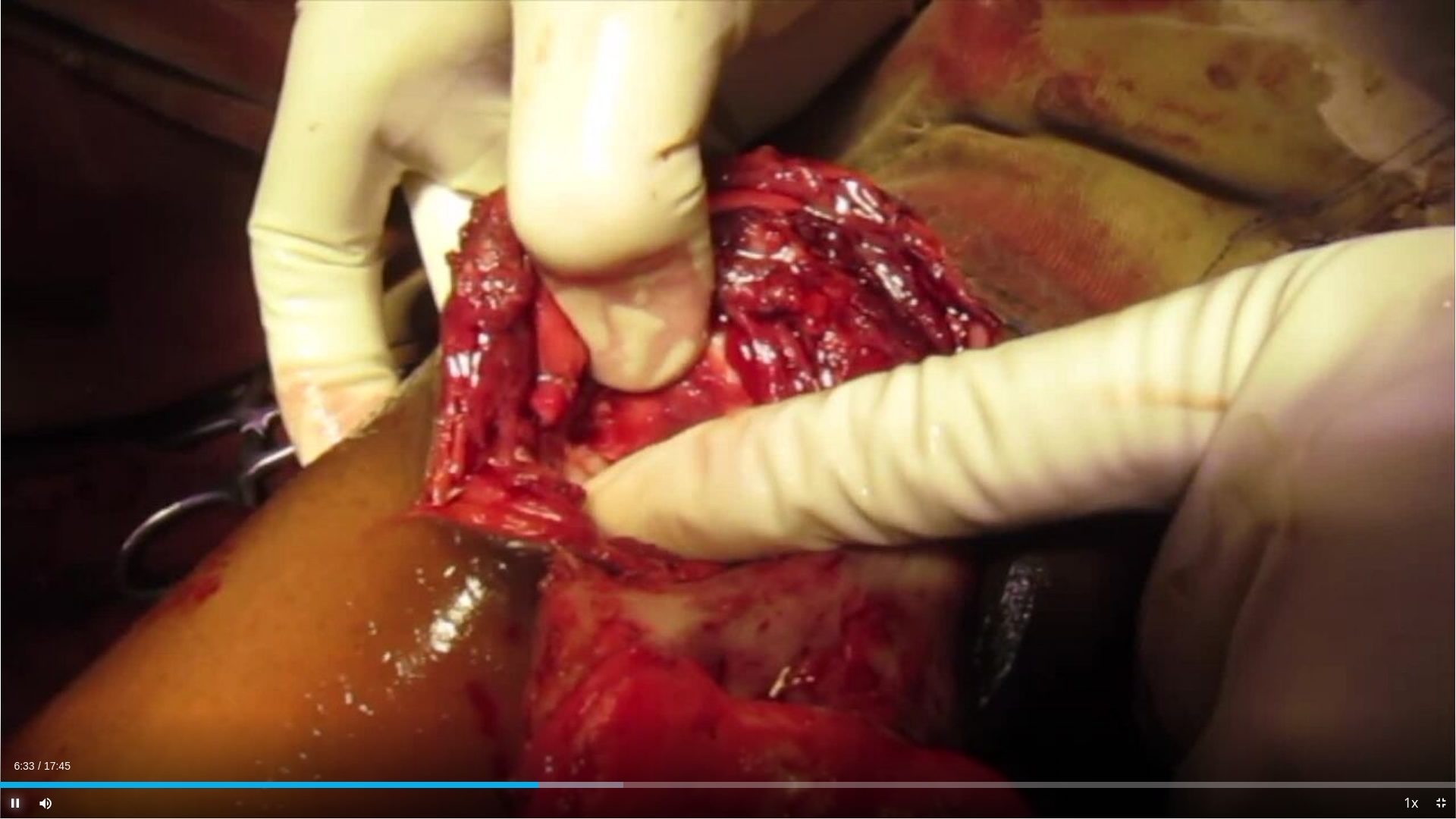
click at [19, 716] on span "Video Player" at bounding box center [15, 803] width 31 height 31
click at [573, 716] on div "Progress Bar" at bounding box center [573, 784] width 2 height 6
click at [694, 716] on div "Loaded : 43.76% 06:59 08:25" at bounding box center [728, 784] width 1456 height 6
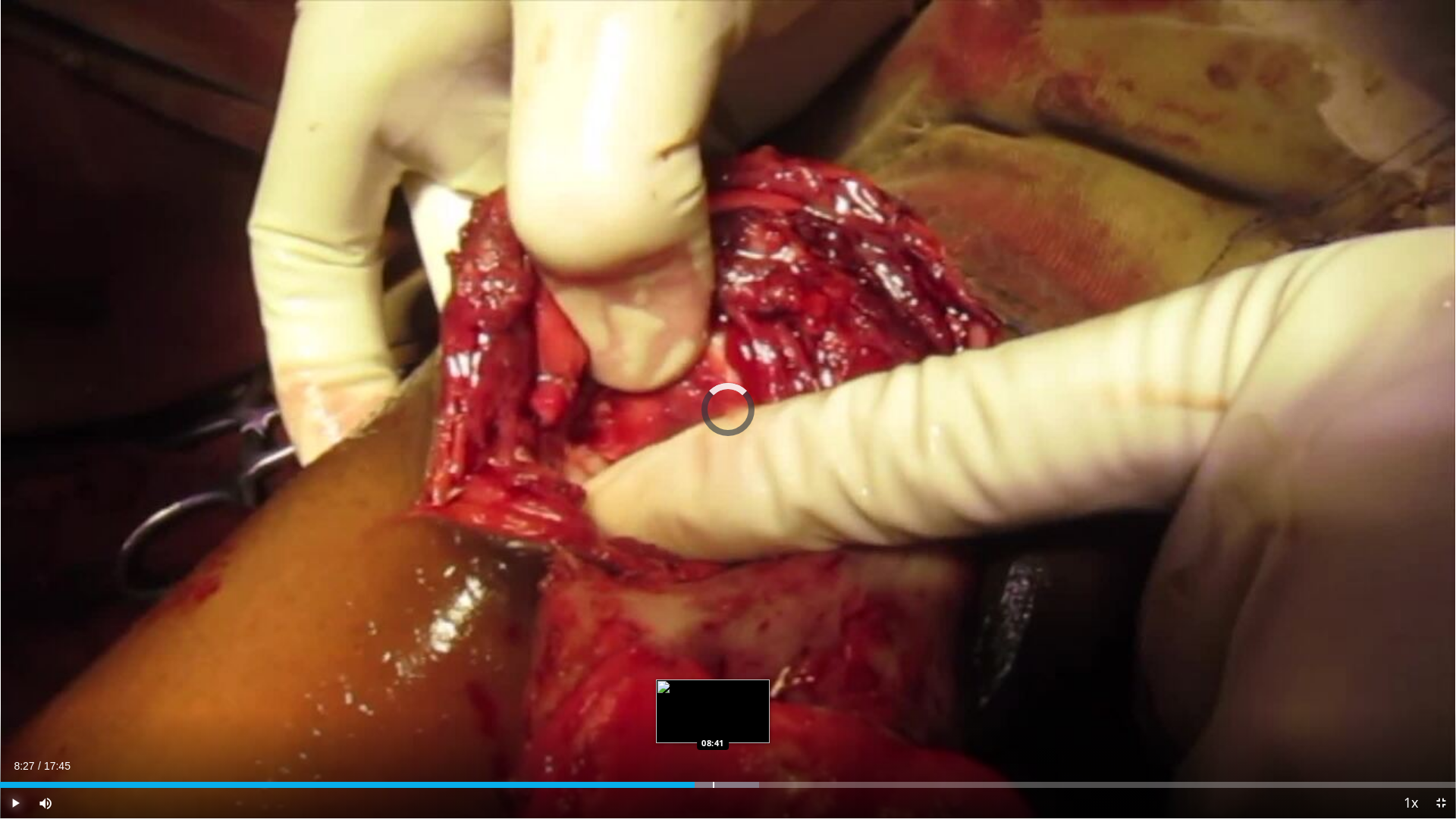
click at [713, 716] on div "Progress Bar" at bounding box center [714, 784] width 2 height 6
click at [16, 716] on span "Video Player" at bounding box center [15, 803] width 31 height 31
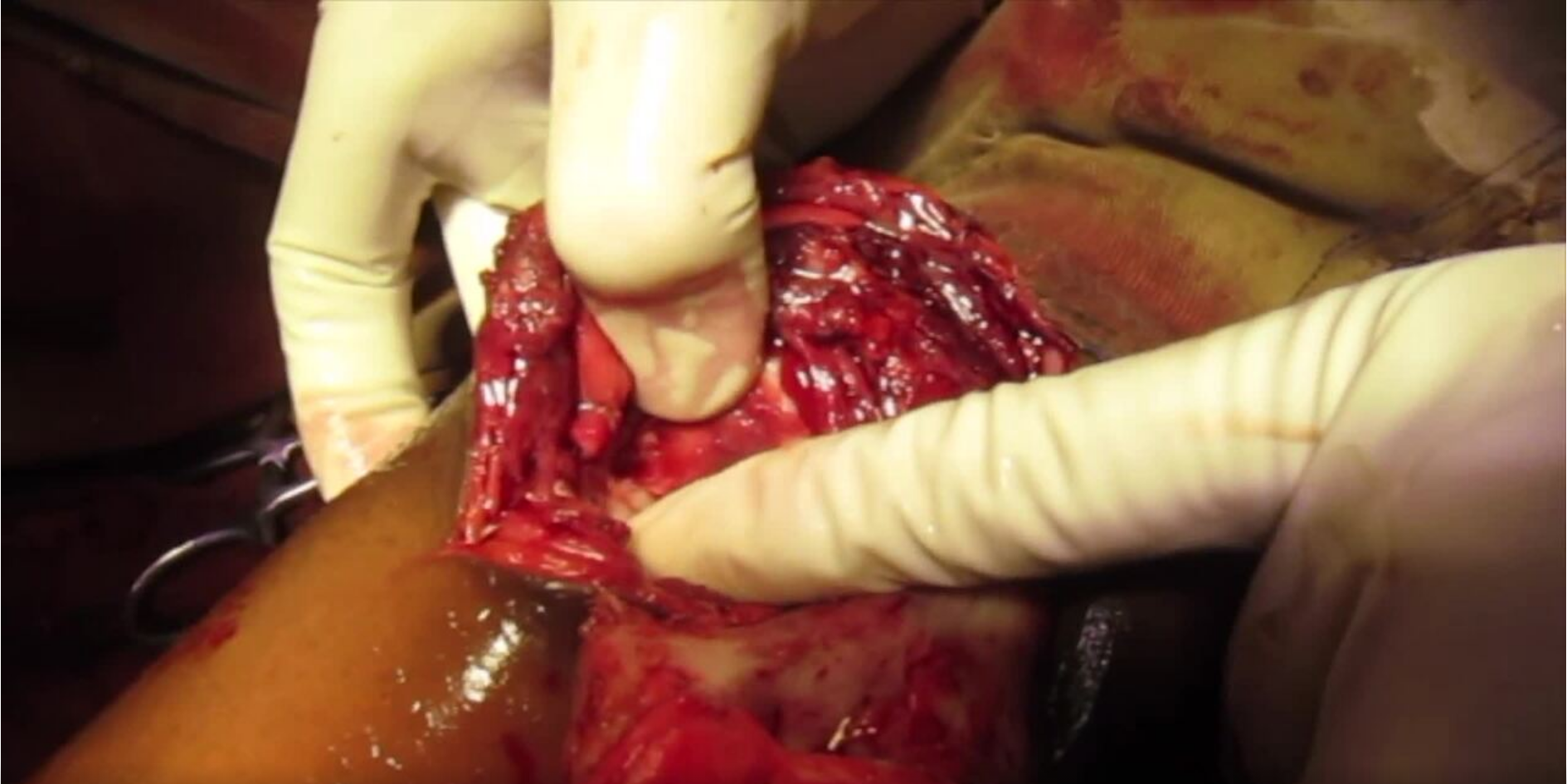
scroll to position [1078, 0]
